Goal: Navigation & Orientation: Go to known website

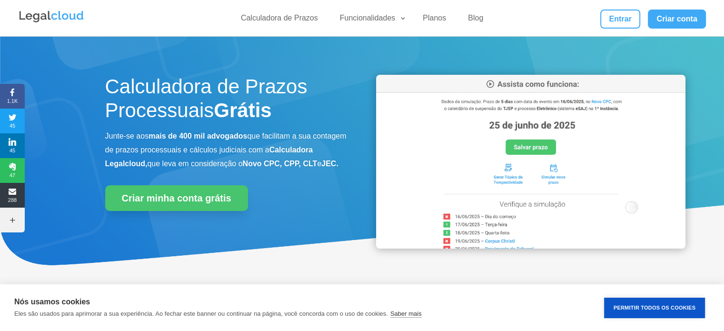
click at [631, 30] on div "Calculadora de Prazos Funcionalidades Calculadora de Prazos DJEN/DJE Prazos e A…" at bounding box center [362, 18] width 688 height 36
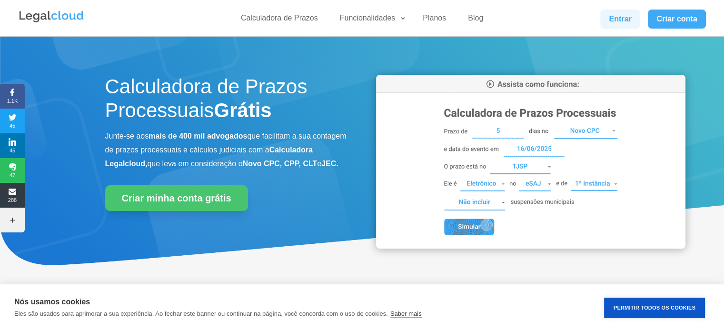
click at [625, 25] on link "Entrar" at bounding box center [621, 19] width 40 height 19
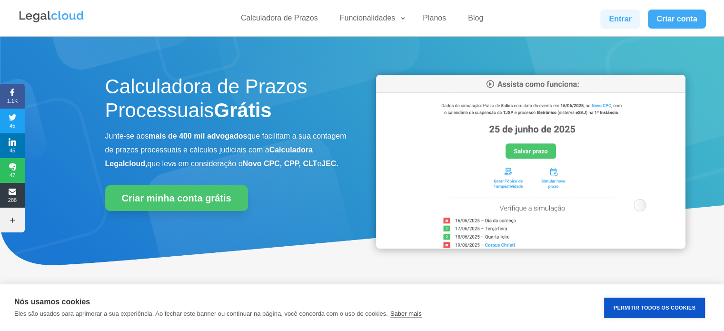
click at [625, 15] on link "Entrar" at bounding box center [621, 19] width 40 height 19
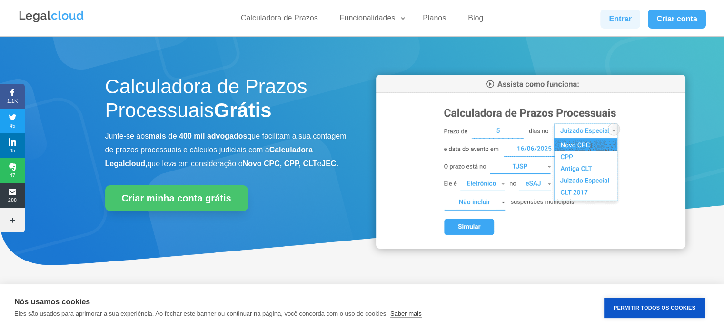
click at [626, 21] on link "Entrar" at bounding box center [621, 19] width 40 height 19
